Goal: Subscribe to service/newsletter

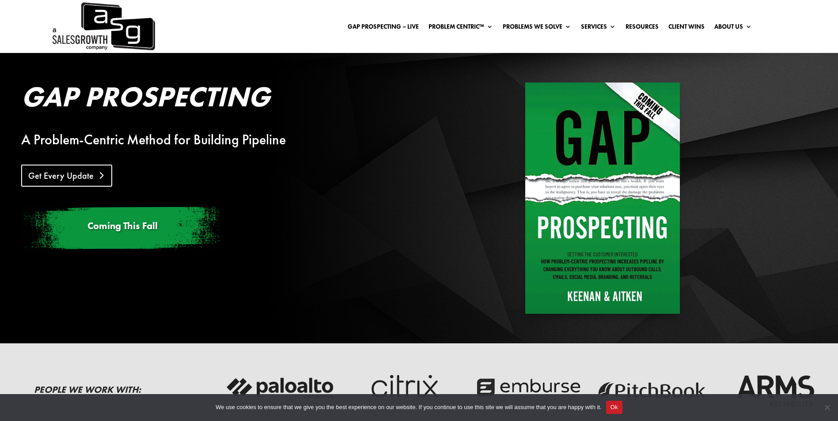
click at [81, 180] on link "Get Every Update" at bounding box center [66, 176] width 91 height 22
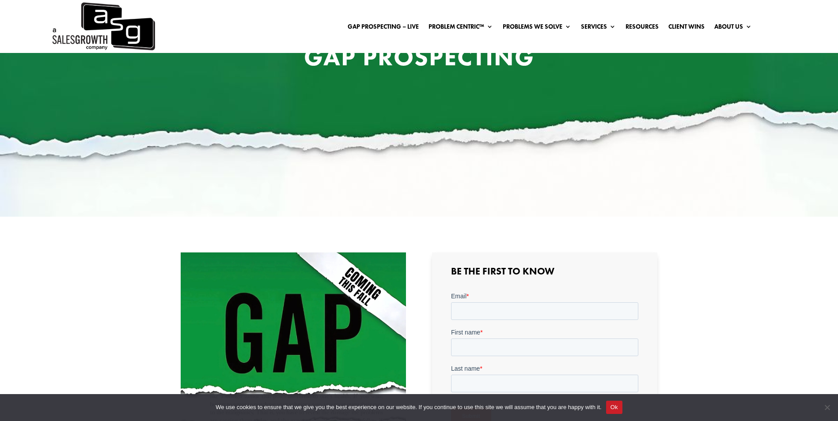
scroll to position [88, 0]
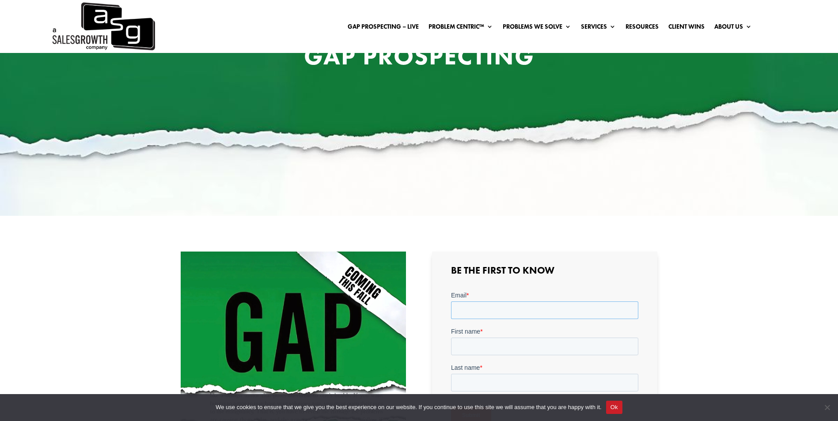
click at [508, 314] on input "Email *" at bounding box center [544, 311] width 187 height 18
type input "ronmeyer08@gmail.com"
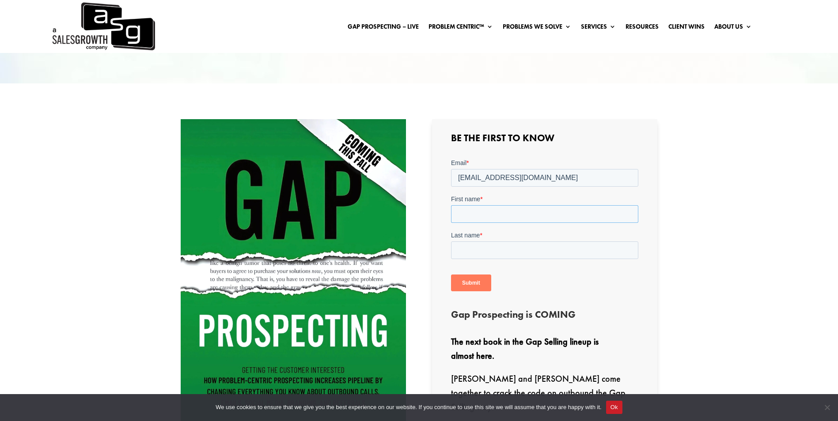
click at [493, 207] on input "First name *" at bounding box center [544, 214] width 187 height 18
type input "Ron"
click at [499, 251] on input "Last name *" at bounding box center [544, 251] width 187 height 18
type input "Meyer"
click at [471, 285] on input "Submit" at bounding box center [471, 283] width 40 height 17
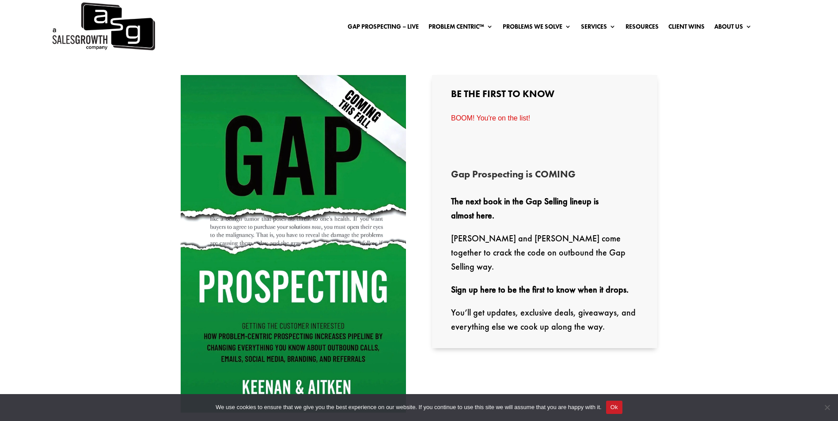
scroll to position [132, 0]
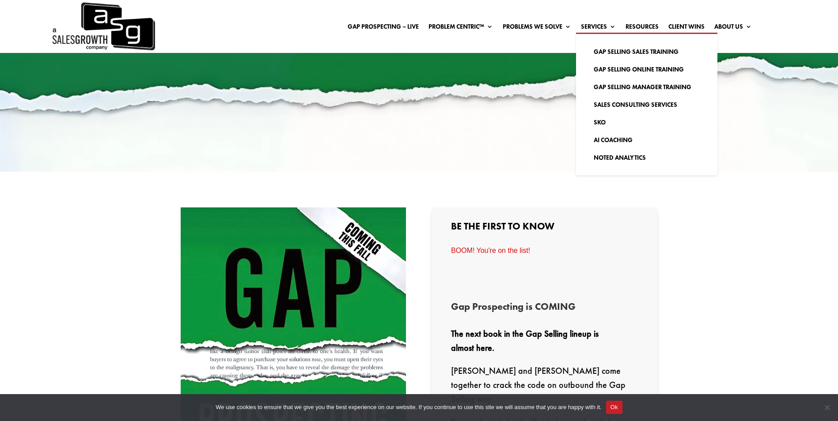
click at [595, 33] on ul "Gap Selling Sales Training Gap Selling Online Training Gap Selling Manager Trai…" at bounding box center [646, 104] width 141 height 143
click at [628, 47] on link "Gap Selling Sales Training" at bounding box center [647, 52] width 124 height 18
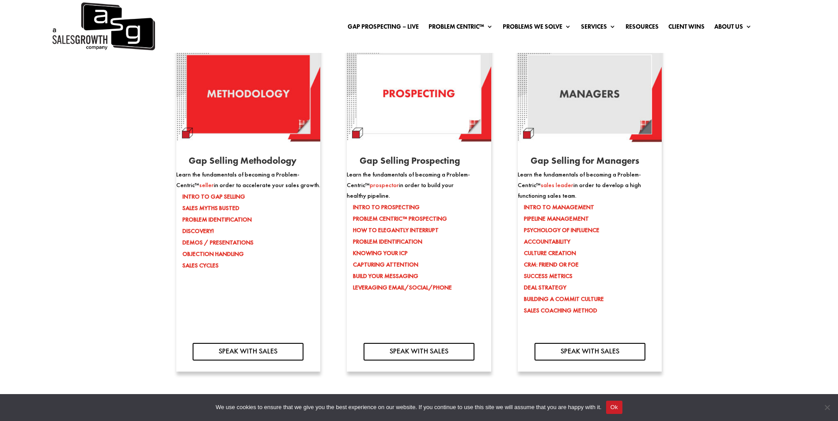
scroll to position [927, 0]
